Goal: Information Seeking & Learning: Learn about a topic

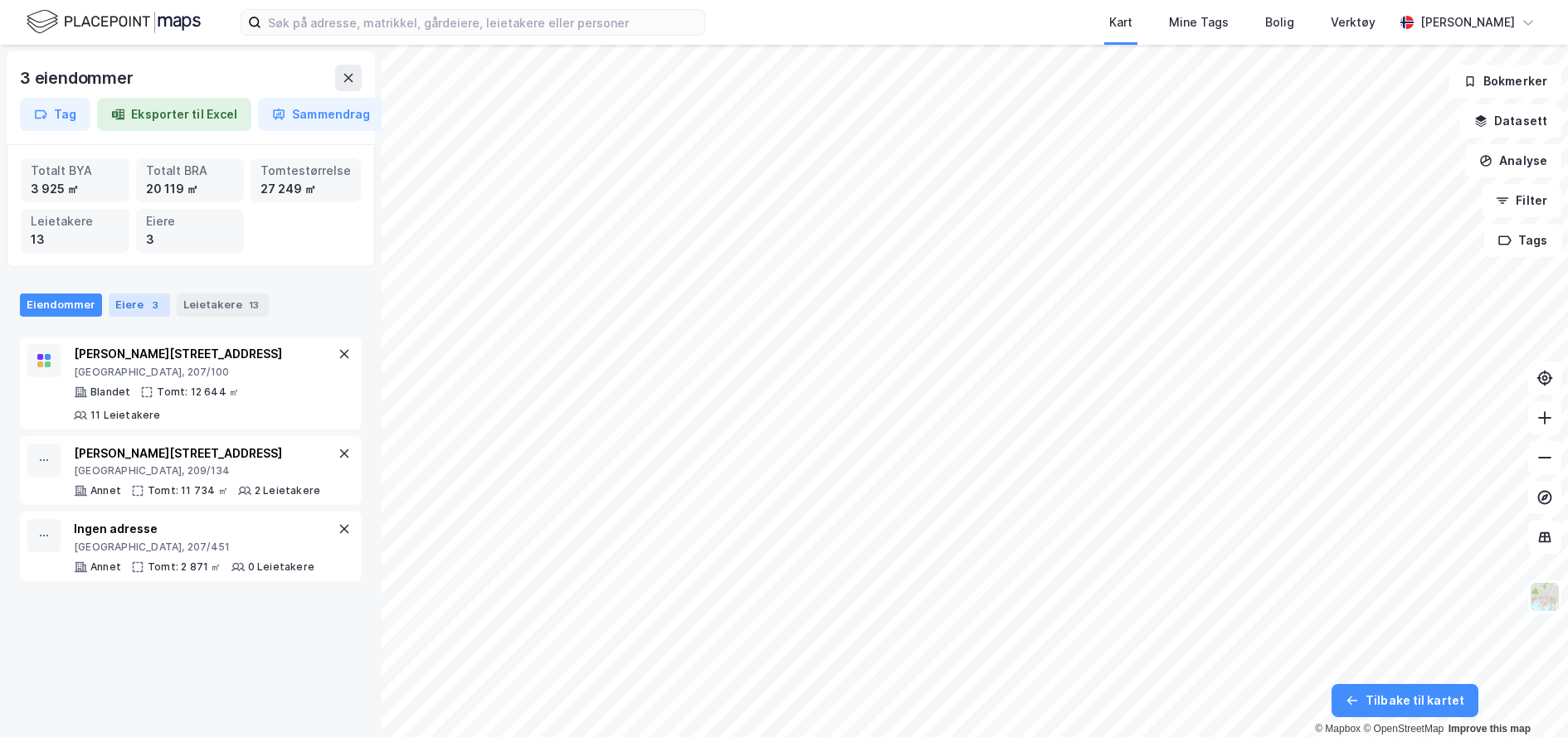
click at [122, 307] on div "Eiere 3" at bounding box center [139, 304] width 62 height 23
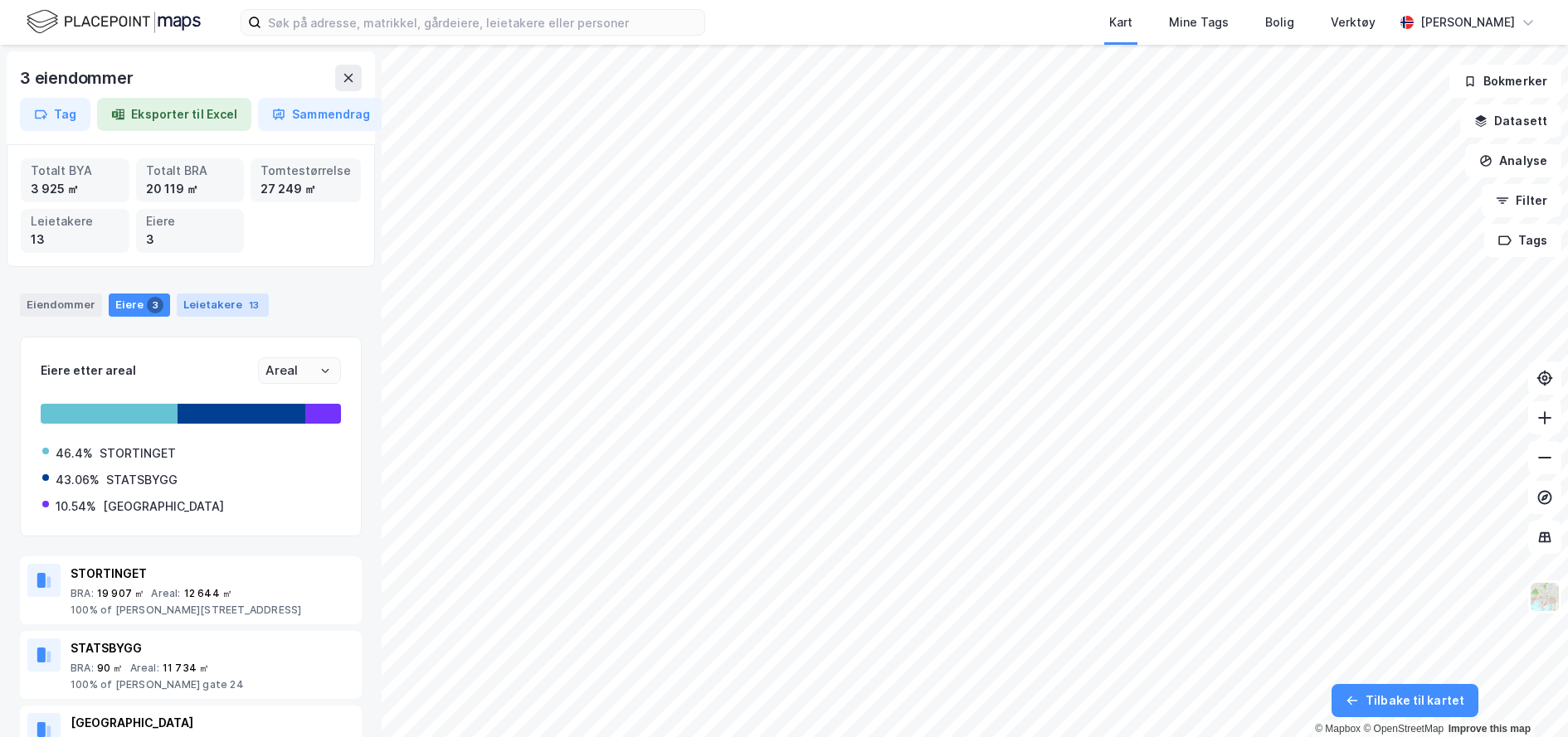
click at [197, 305] on div "Leietakere 13" at bounding box center [223, 304] width 93 height 23
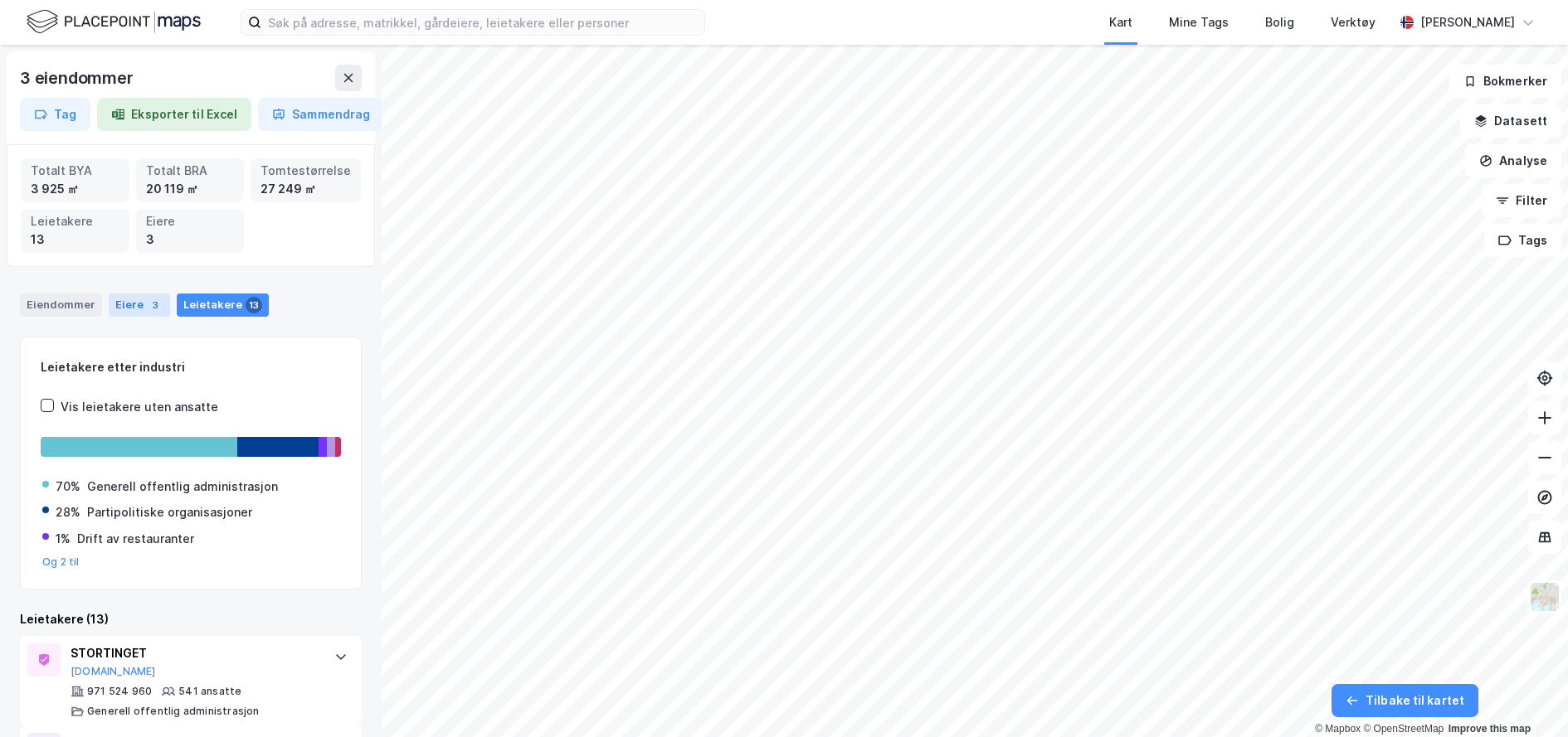
click at [138, 306] on div "Eiere 3" at bounding box center [139, 304] width 62 height 23
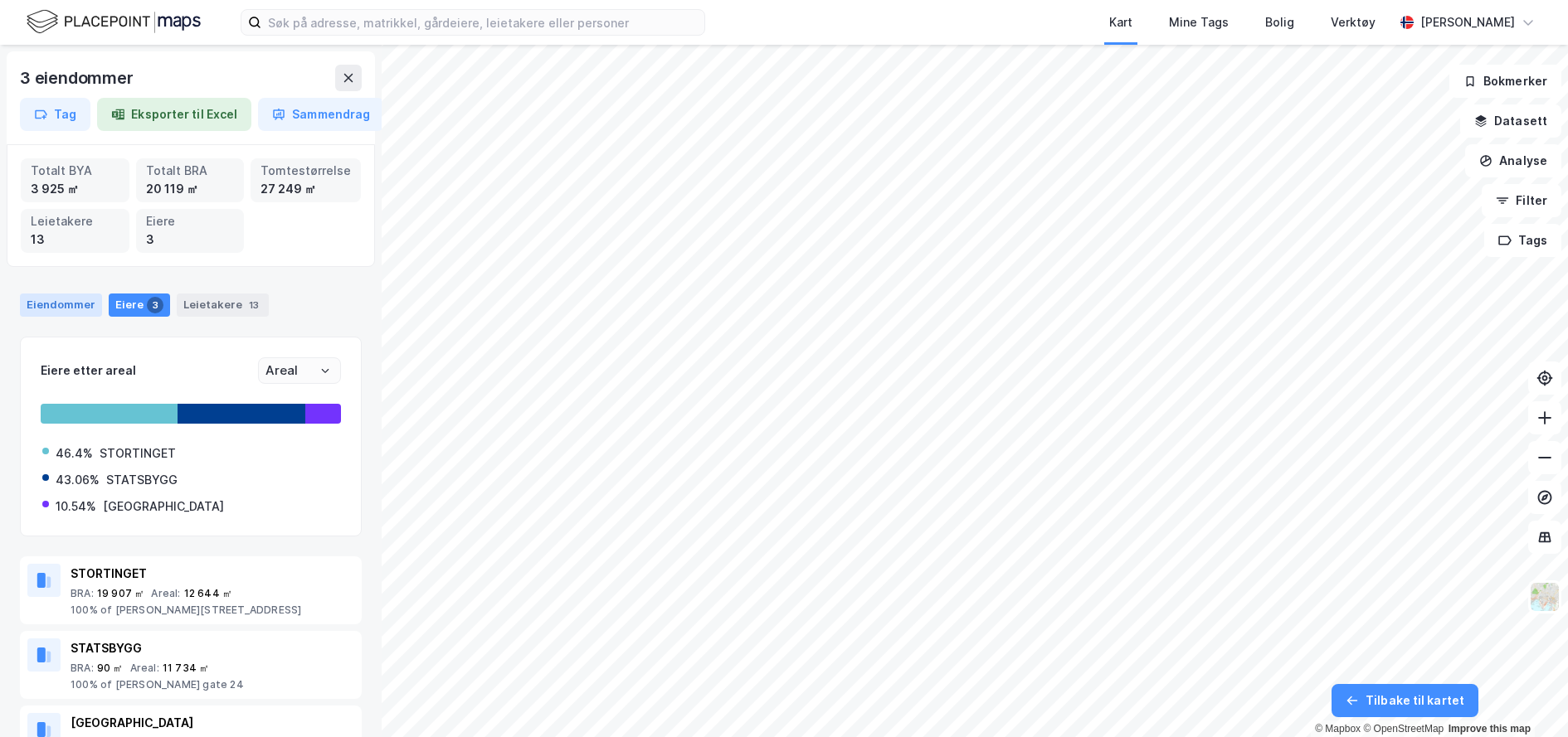
click at [75, 306] on div "Eiendommer" at bounding box center [61, 304] width 83 height 23
